Goal: Check status: Check status

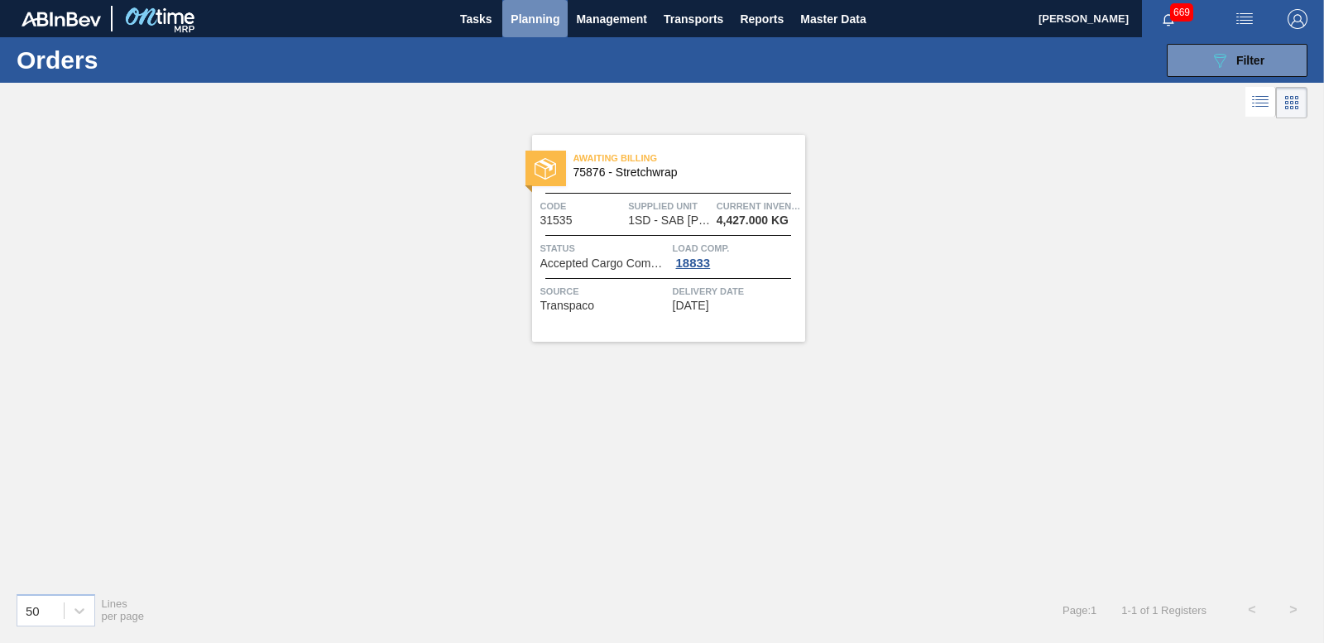
click at [532, 17] on span "Planning" at bounding box center [534, 19] width 49 height 20
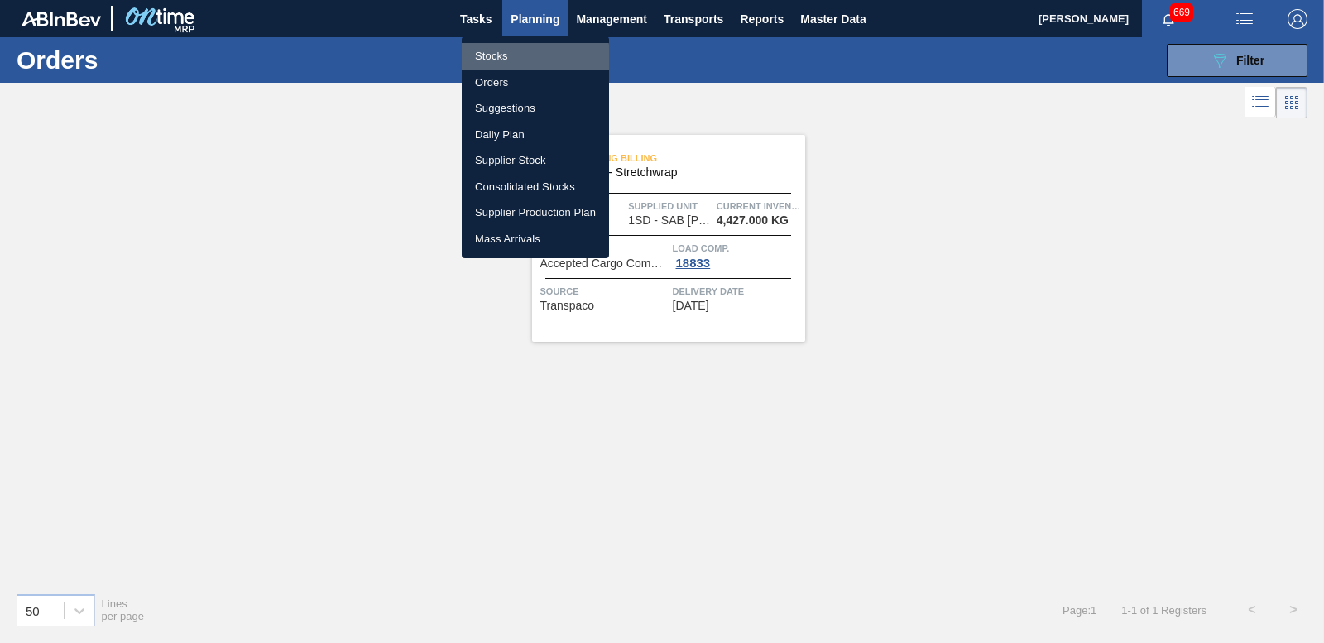
click at [501, 58] on li "Stocks" at bounding box center [535, 56] width 147 height 26
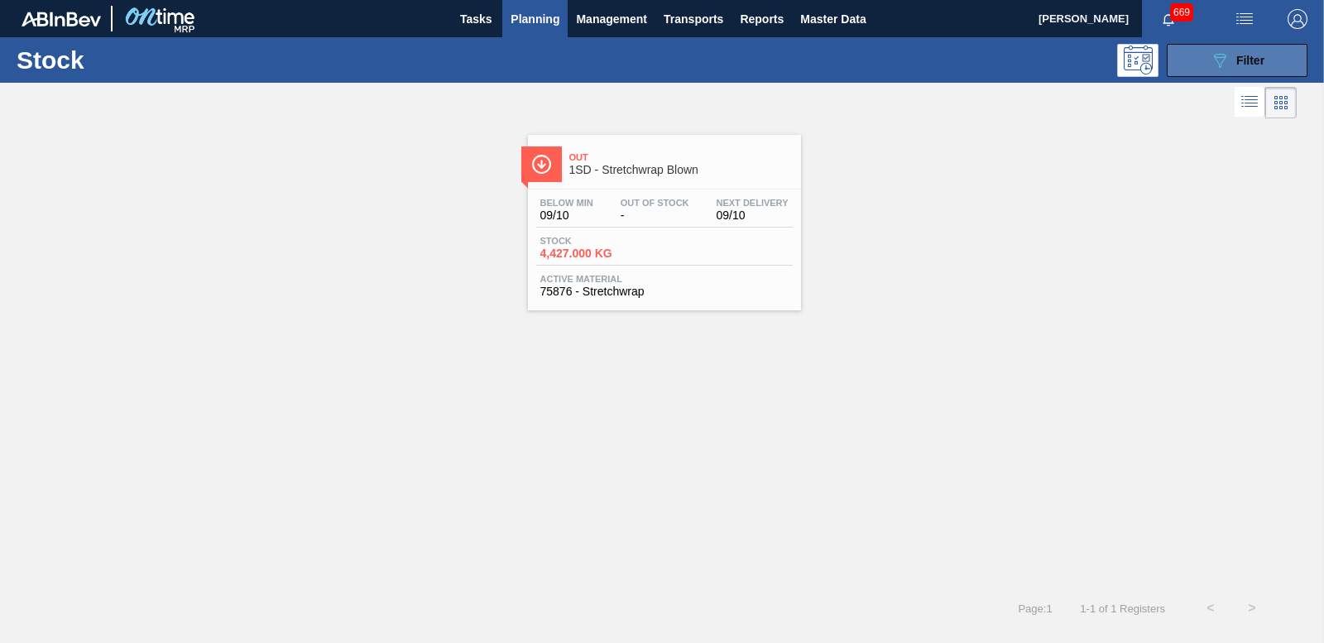
click at [1225, 68] on icon "089F7B8B-B2A5-4AFE-B5C0-19BA573D28AC" at bounding box center [1220, 60] width 20 height 20
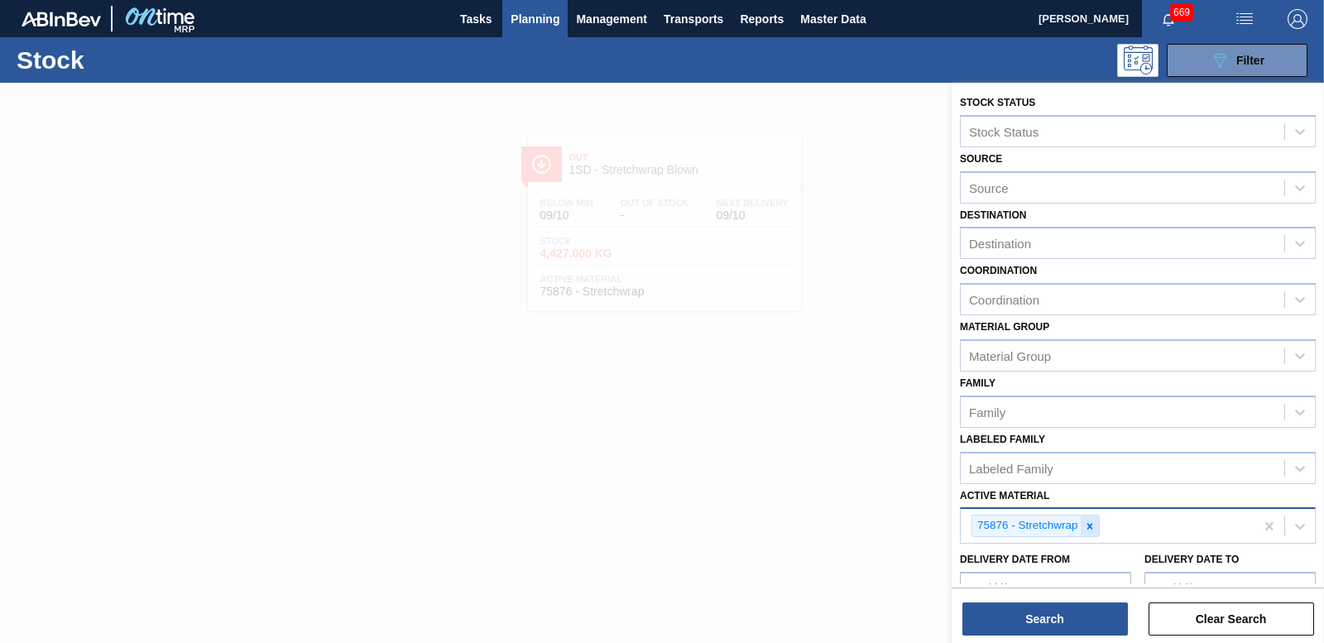
click at [1090, 523] on icon at bounding box center [1090, 526] width 12 height 12
type Material "281966"
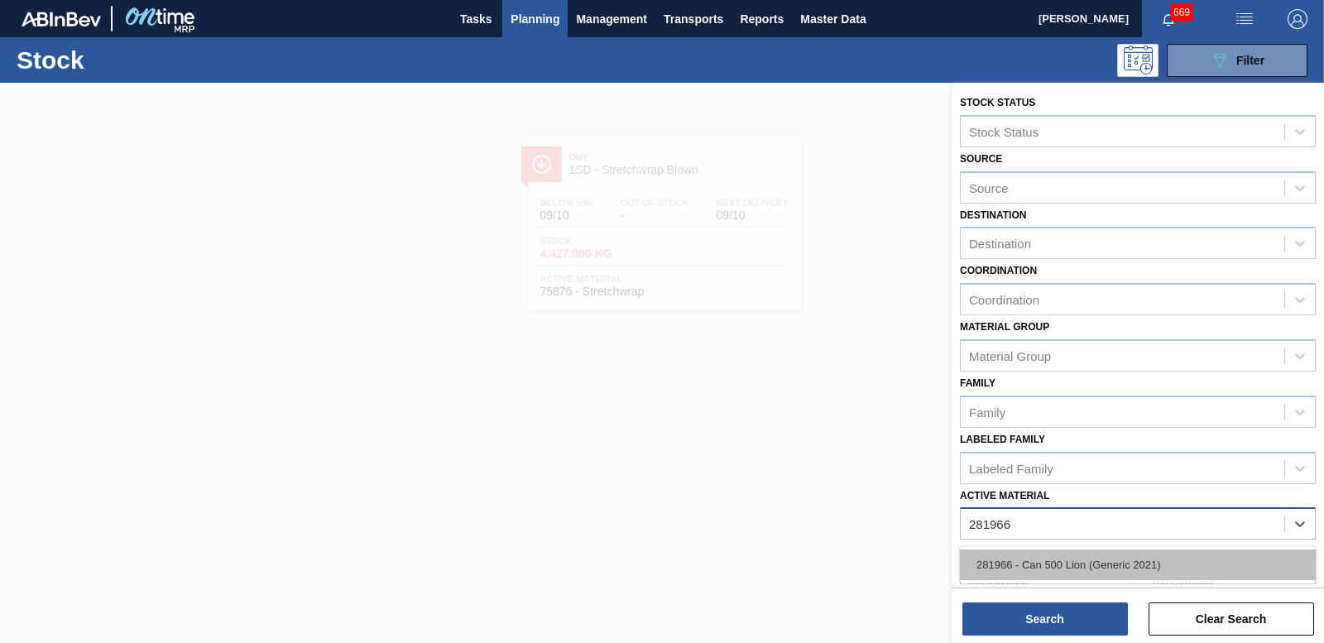
drag, startPoint x: 1175, startPoint y: 558, endPoint x: 1124, endPoint y: 595, distance: 62.9
click at [1174, 558] on div "281966 - Can 500 Lion (Generic 2021)" at bounding box center [1138, 564] width 356 height 31
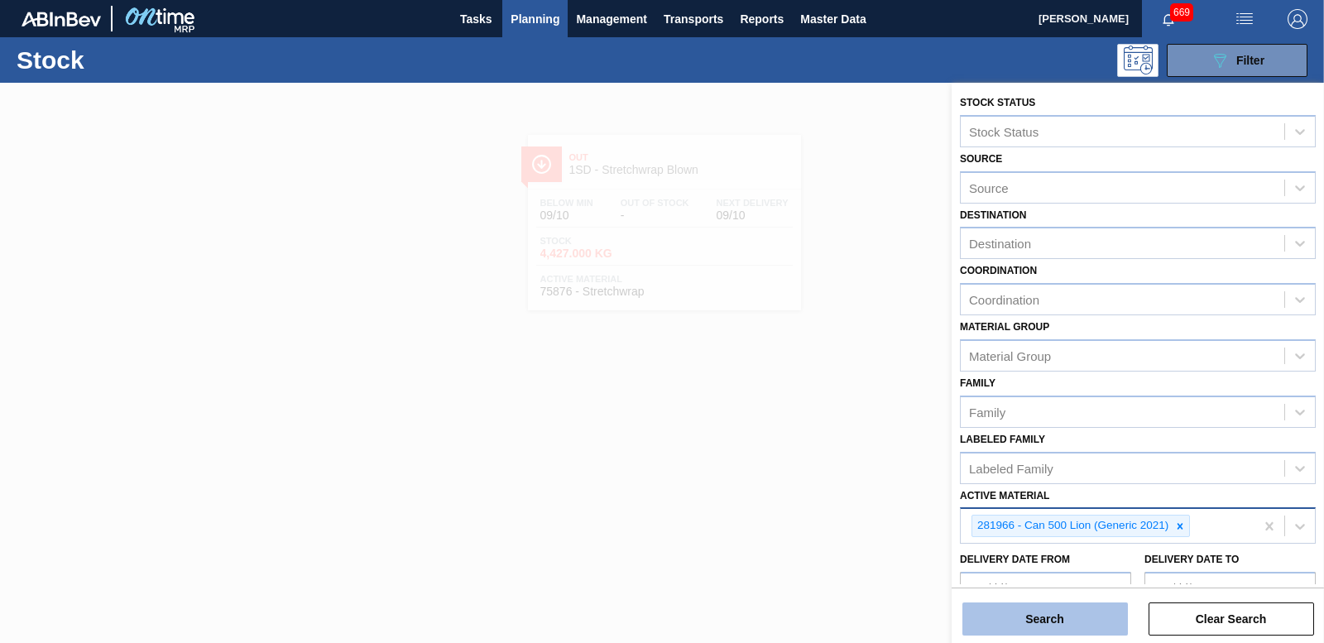
click at [1058, 616] on button "Search" at bounding box center [1044, 618] width 165 height 33
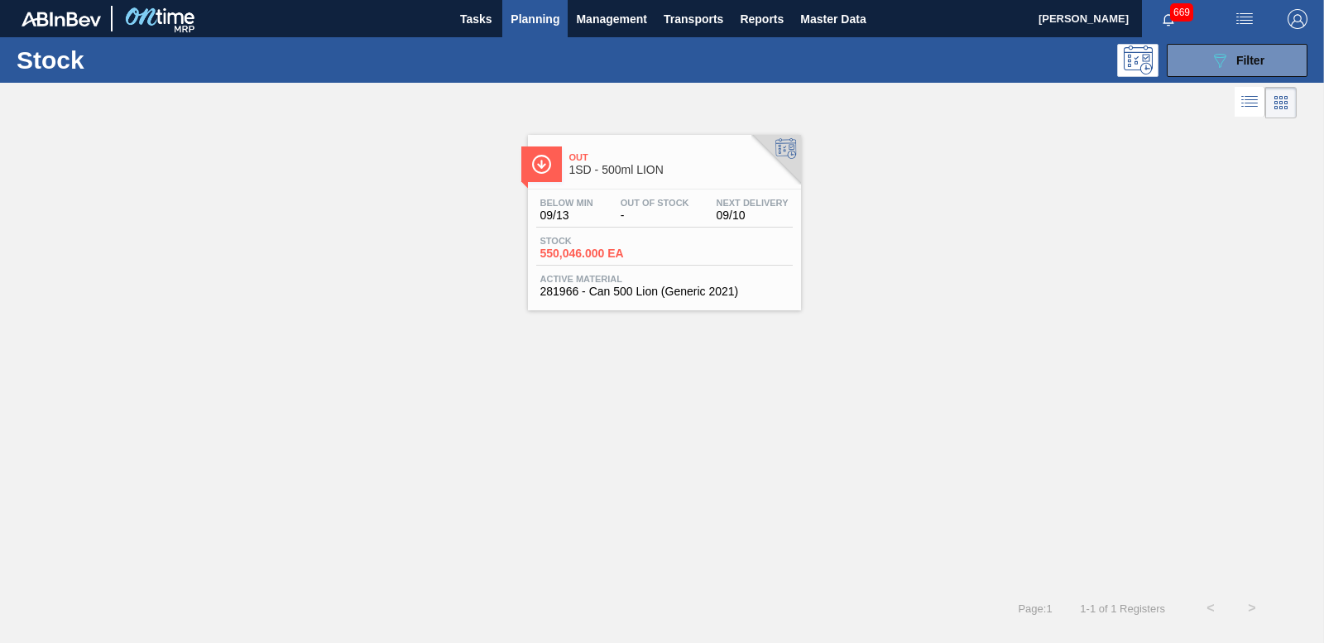
click at [592, 254] on span "550,046.000 EA" at bounding box center [598, 253] width 116 height 12
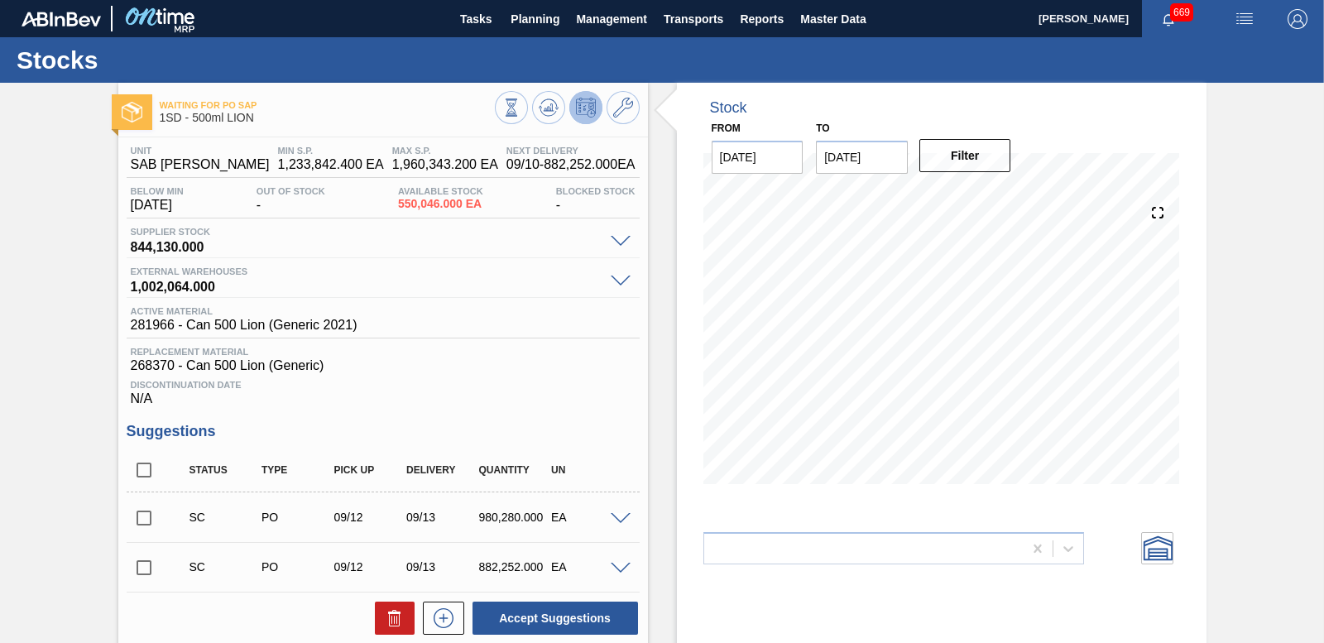
click at [146, 520] on input "checkbox" at bounding box center [144, 518] width 35 height 35
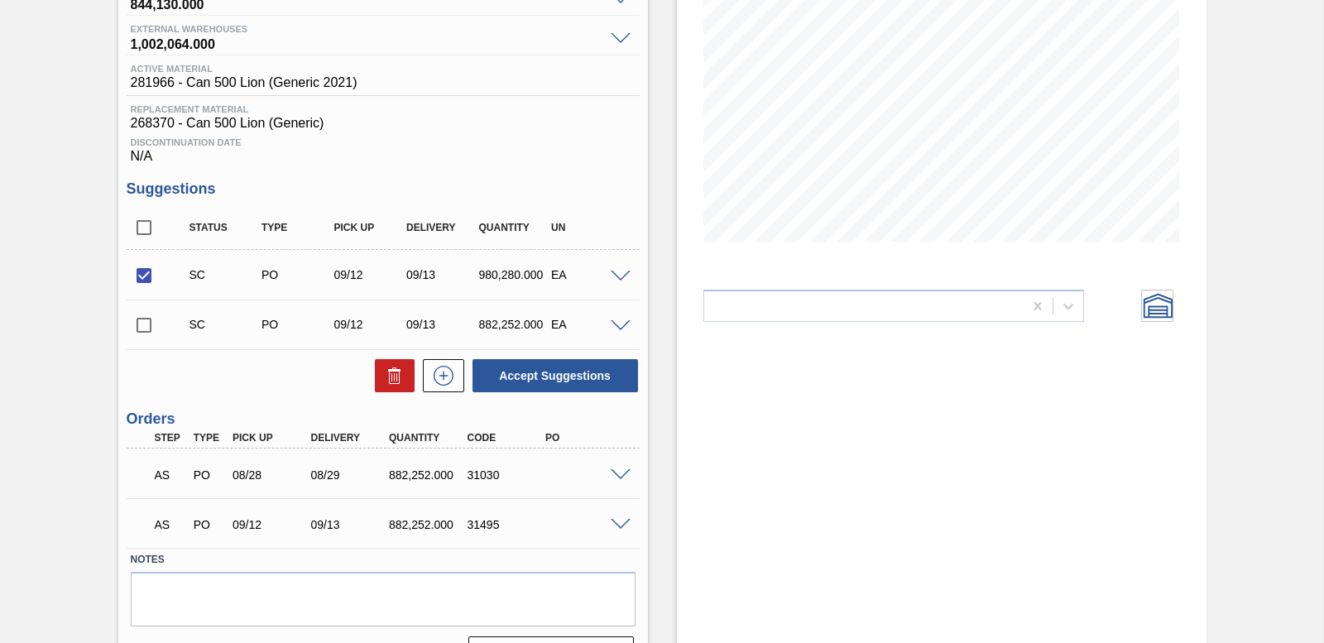
scroll to position [248, 0]
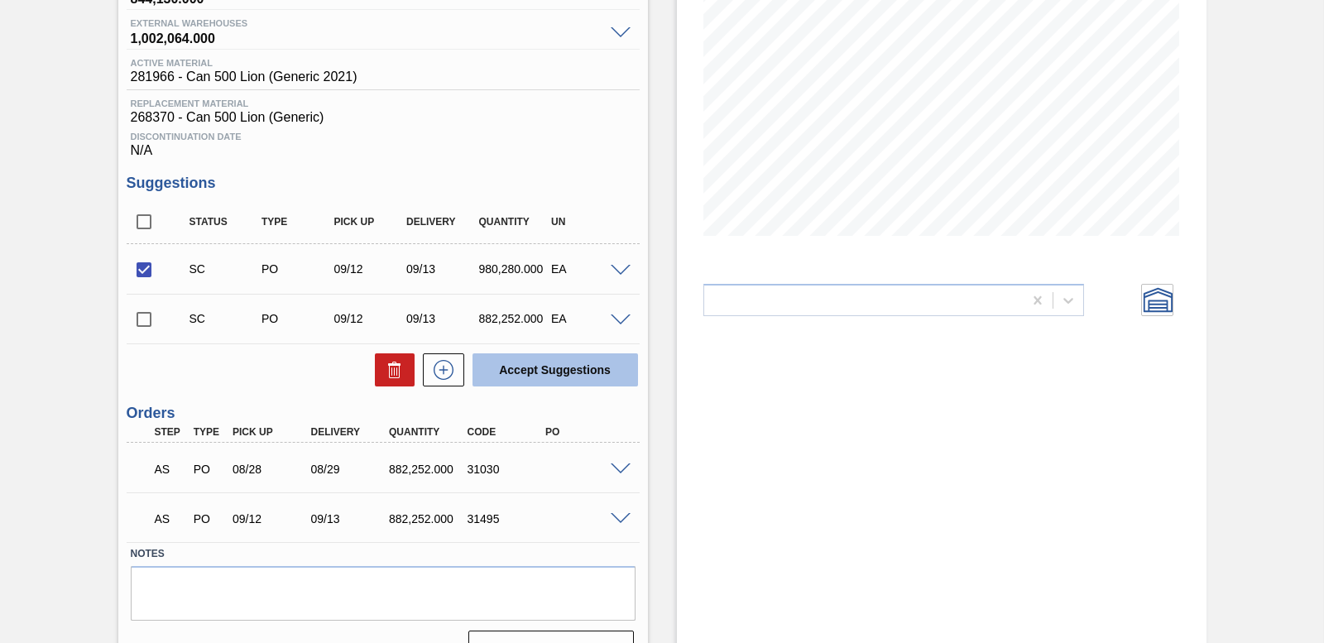
click at [558, 374] on button "Accept Suggestions" at bounding box center [554, 369] width 165 height 33
checkbox input "false"
